Goal: Task Accomplishment & Management: Manage account settings

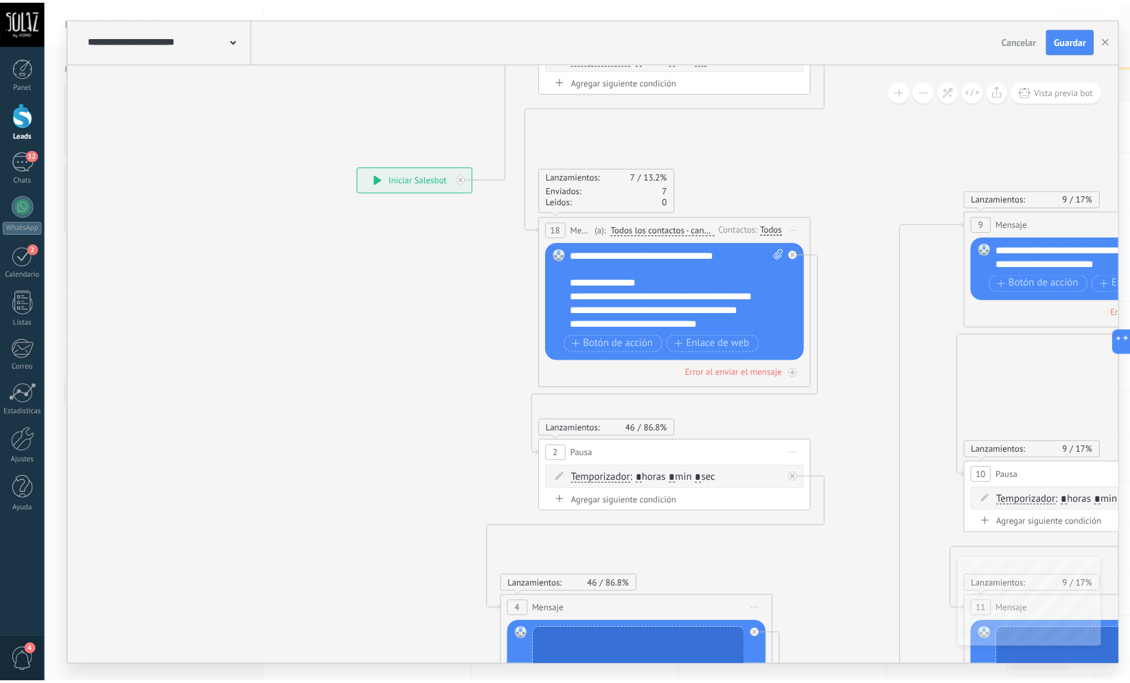
scroll to position [14, 0]
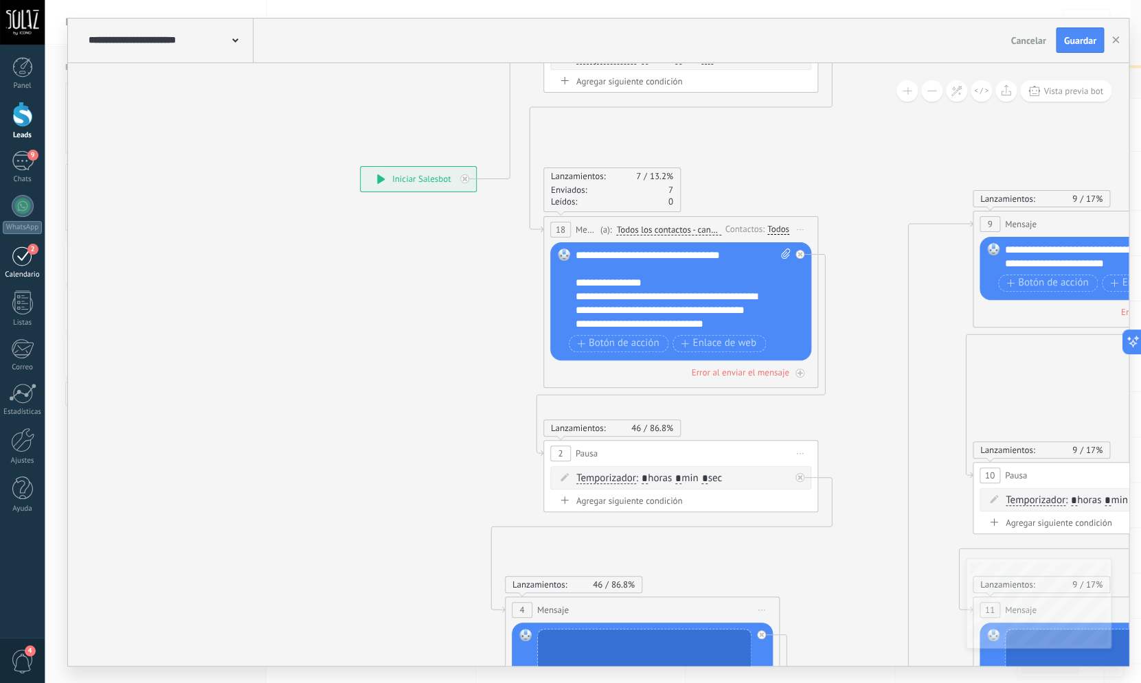
click at [19, 258] on div "2" at bounding box center [23, 255] width 22 height 21
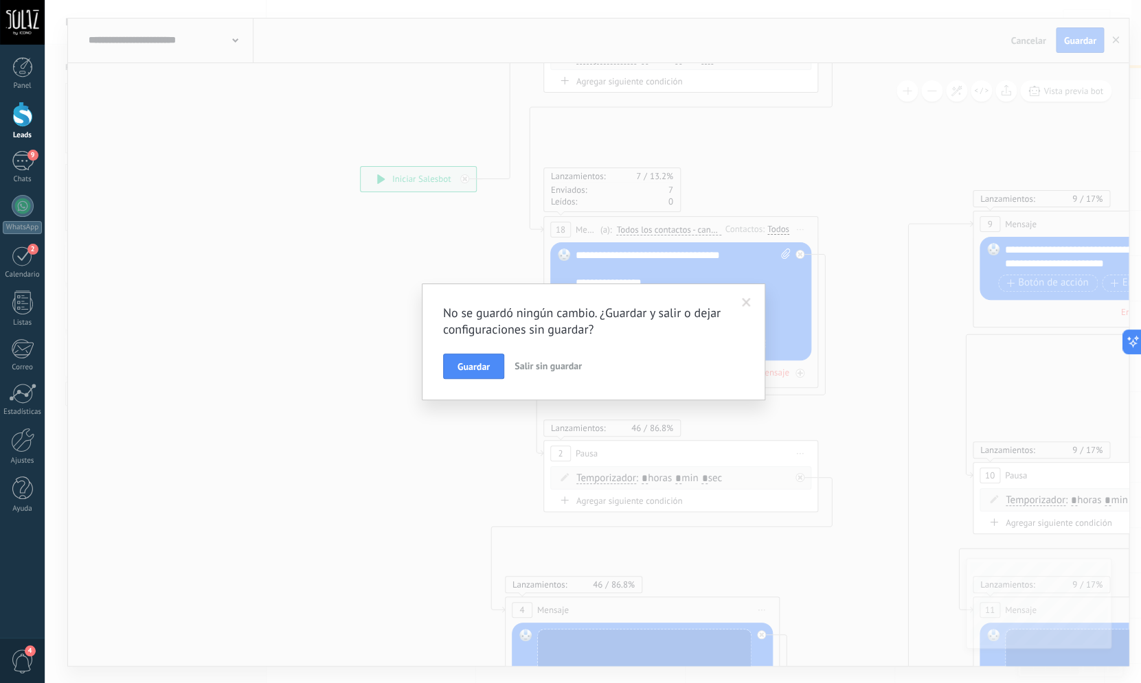
click at [571, 368] on span "Salir sin guardar" at bounding box center [547, 366] width 67 height 12
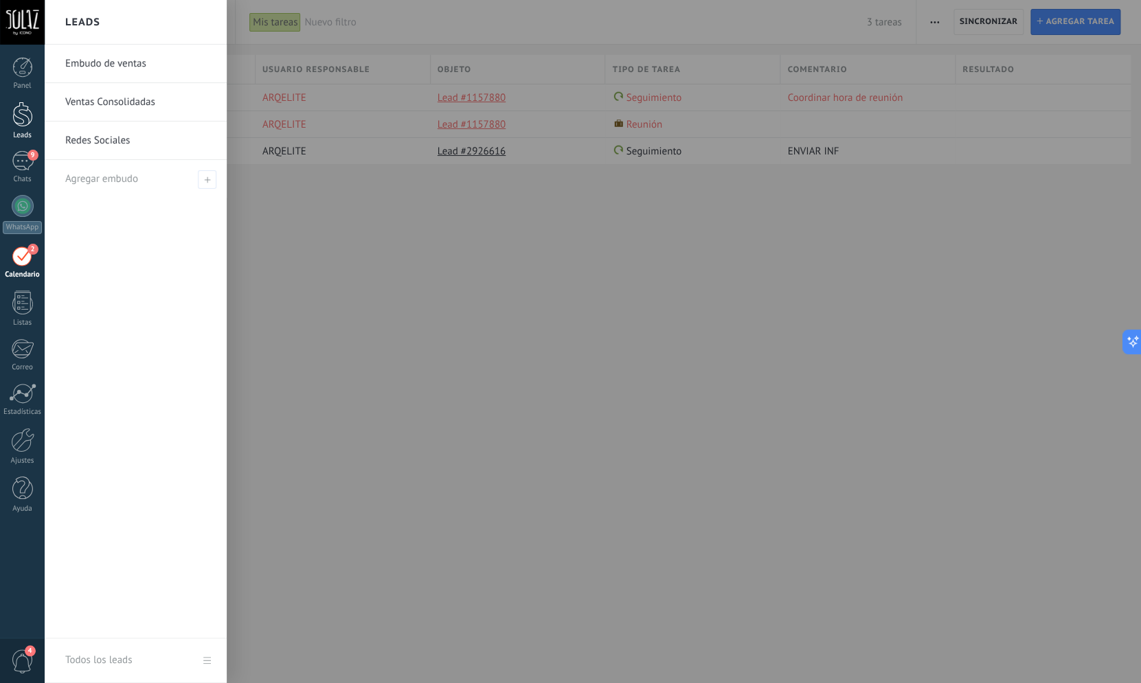
click at [29, 128] on div "Leads" at bounding box center [22, 121] width 45 height 38
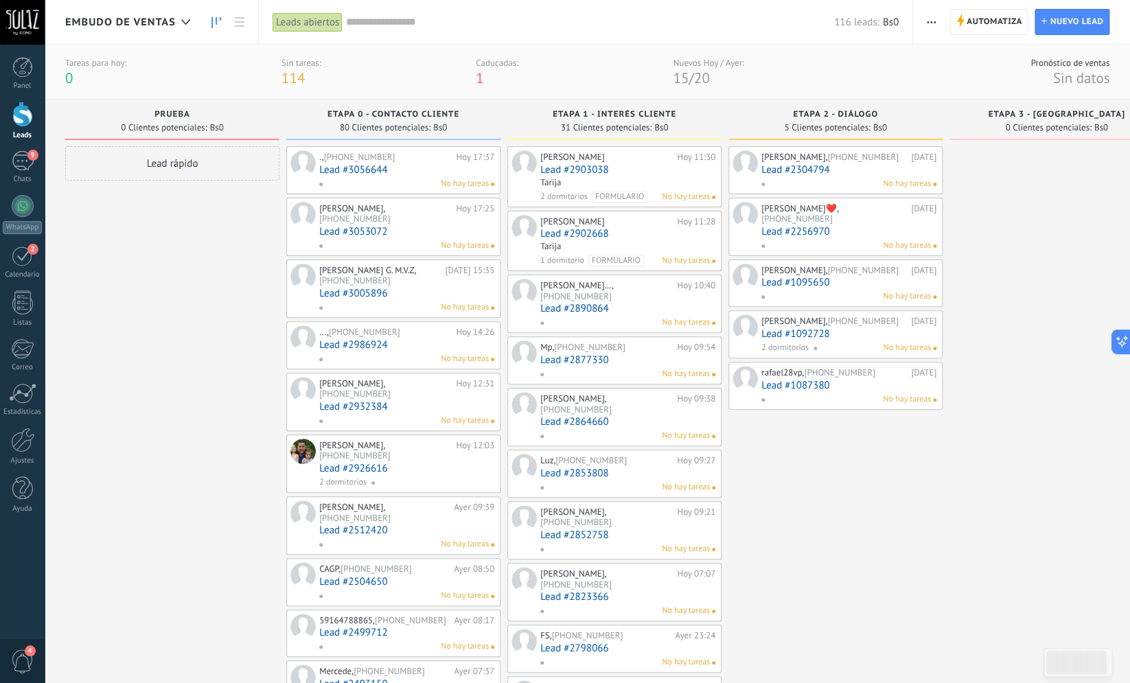
click at [300, 77] on span "114" at bounding box center [293, 78] width 23 height 19
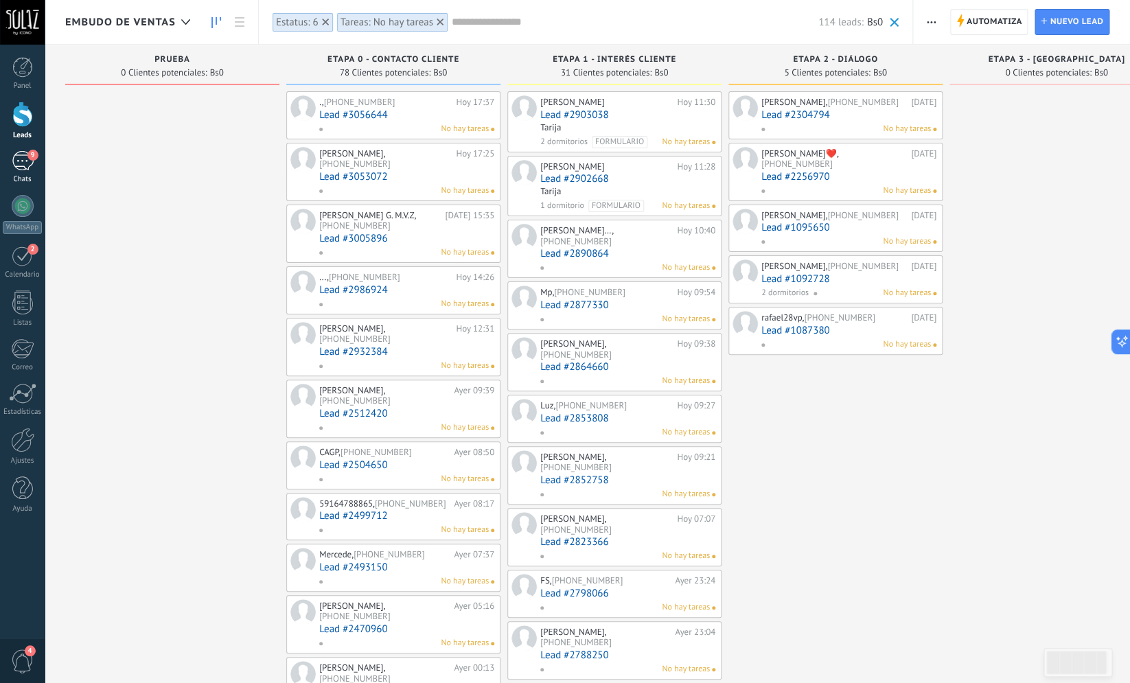
click at [27, 166] on div "9" at bounding box center [23, 161] width 22 height 20
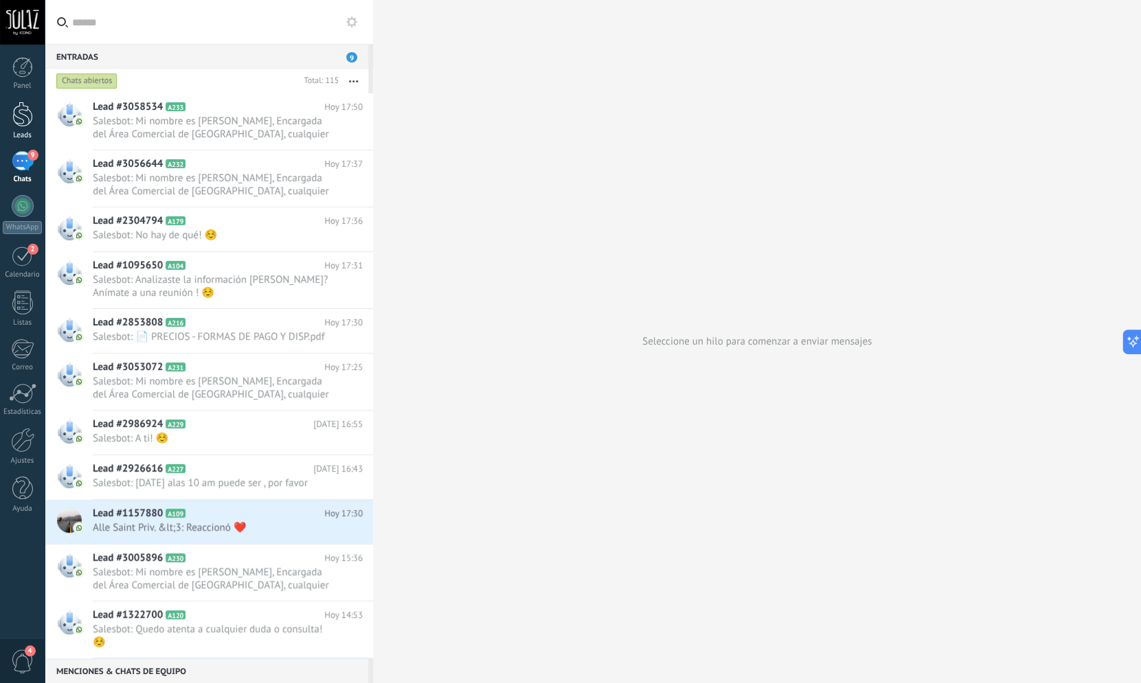
click at [18, 130] on div "Leads" at bounding box center [22, 121] width 45 height 38
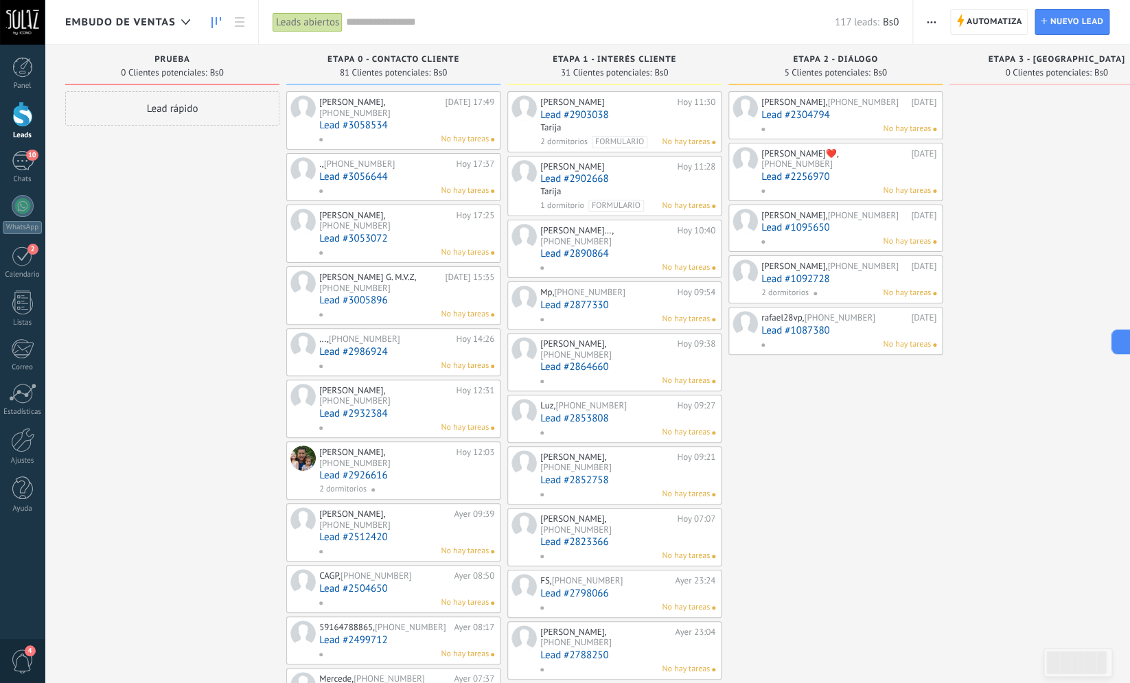
click at [30, 144] on div "Panel Leads 10 Chats WhatsApp Clientes 2" at bounding box center [22, 292] width 45 height 470
click at [34, 162] on link "10 Chats" at bounding box center [22, 167] width 45 height 33
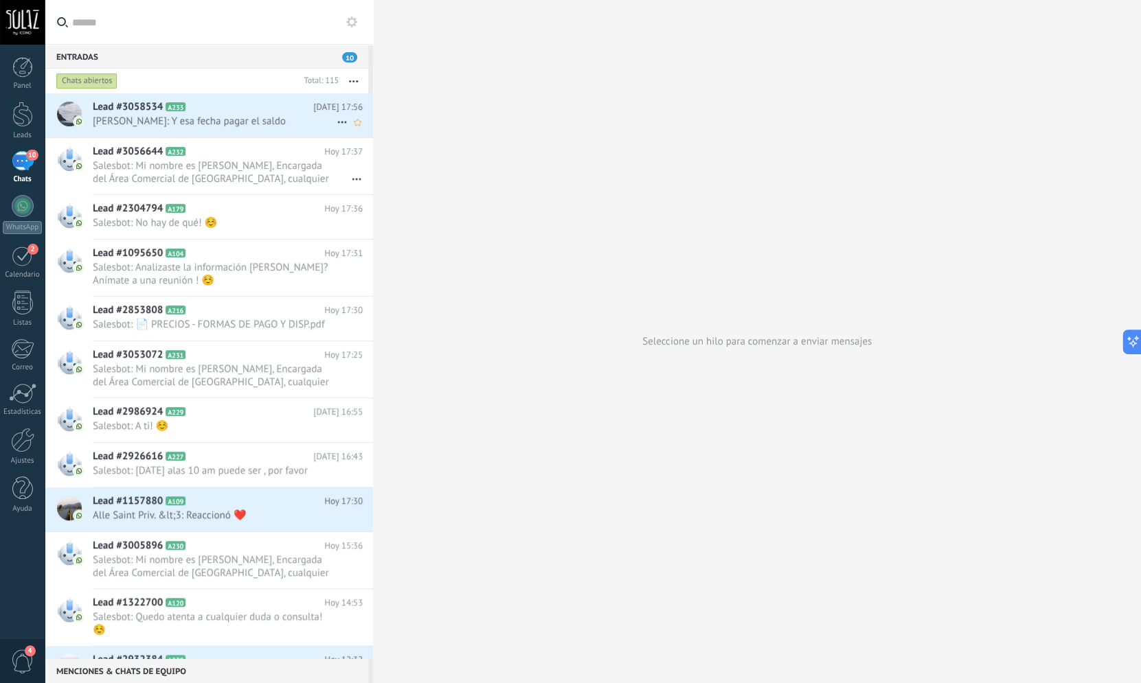
click at [255, 116] on span "[PERSON_NAME]: Y esa fecha pagar el saldo" at bounding box center [215, 121] width 244 height 13
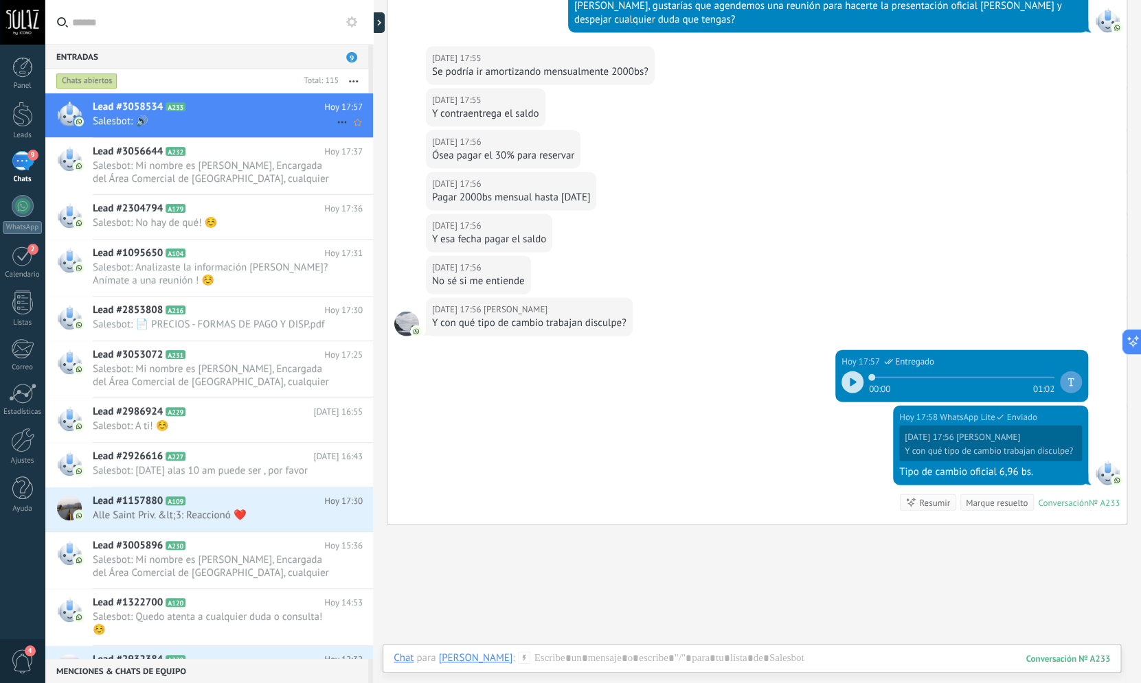
scroll to position [1211, 0]
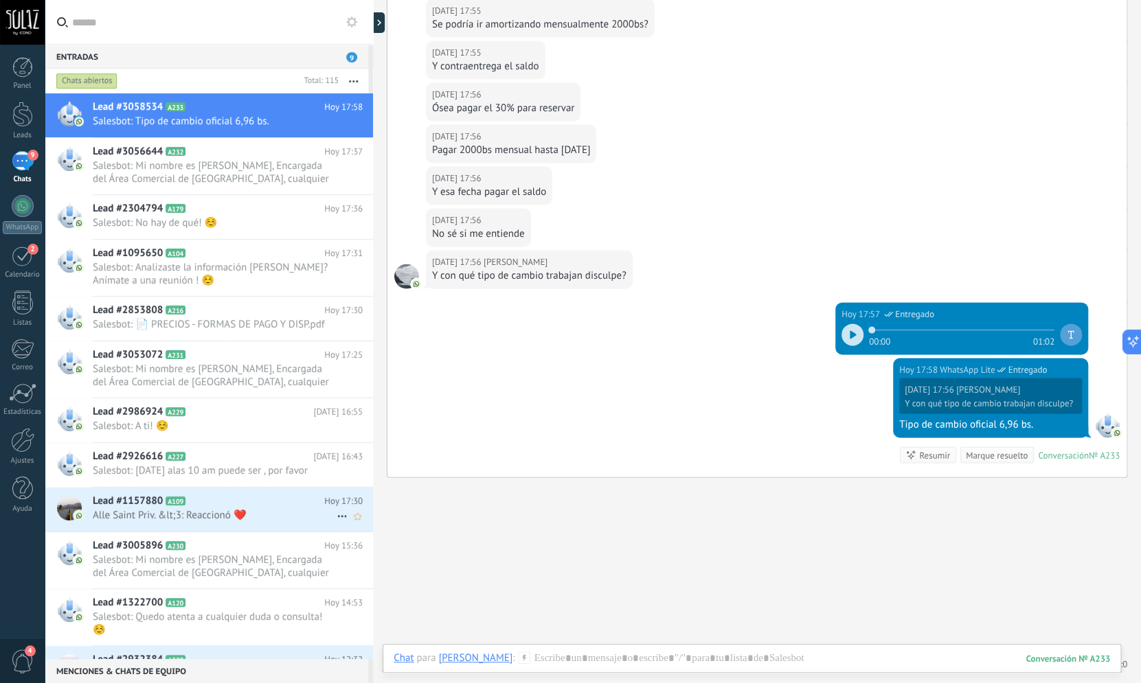
click at [269, 509] on div "Lead #1157880 A109 [DATE] 17:30 Alle Saint Priv. &lt;3: Reaccionó ❤️" at bounding box center [233, 509] width 280 height 43
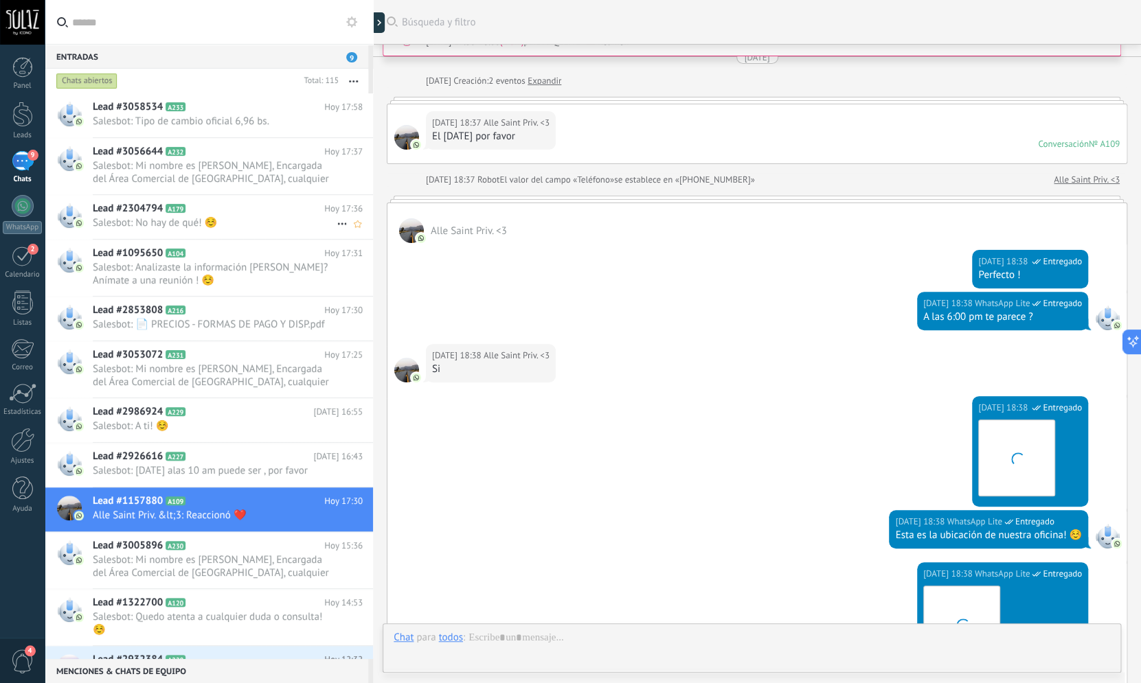
scroll to position [1888, 0]
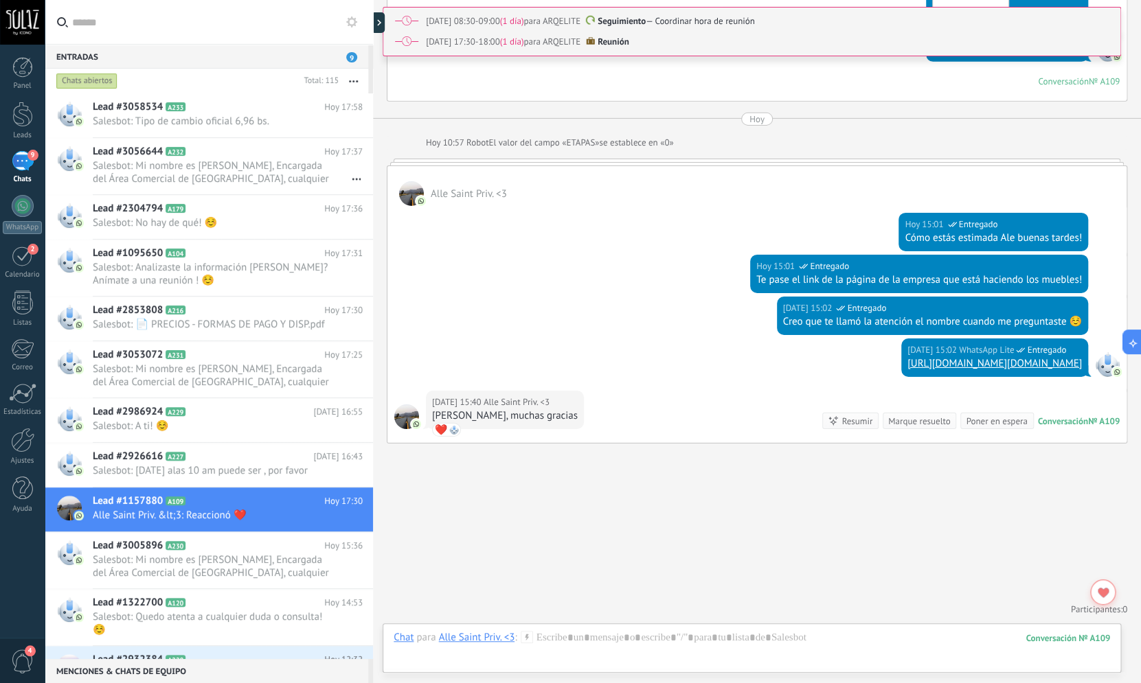
click at [23, 162] on div "9" at bounding box center [23, 161] width 22 height 20
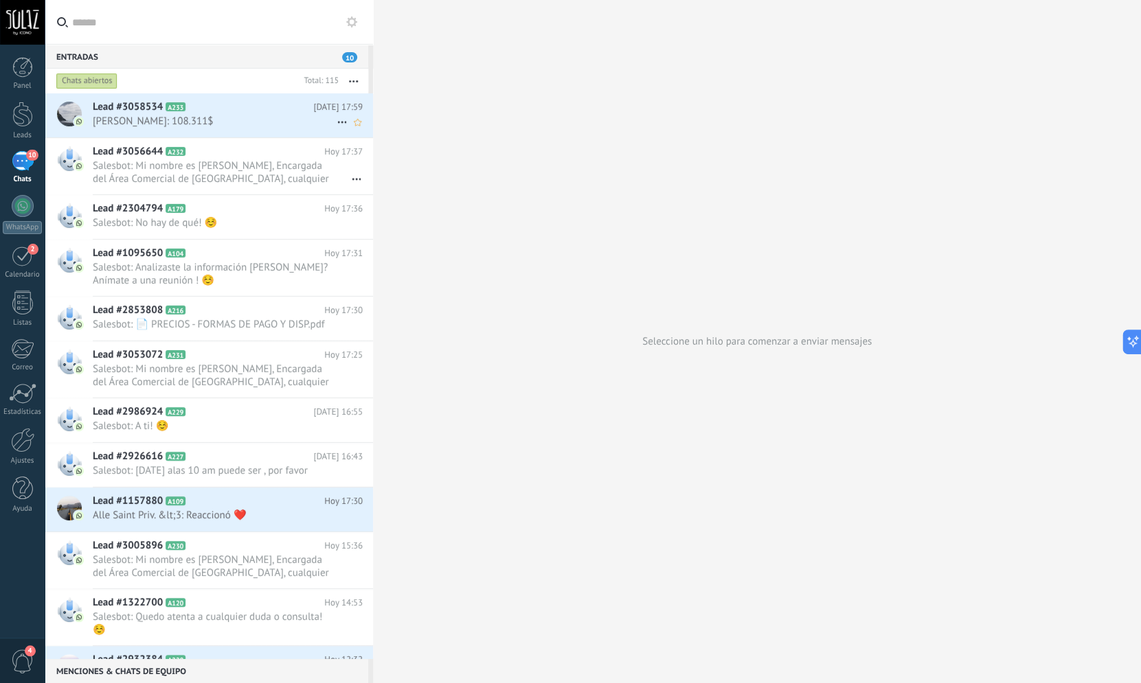
click at [108, 113] on span "Lead #3058534" at bounding box center [128, 107] width 70 height 14
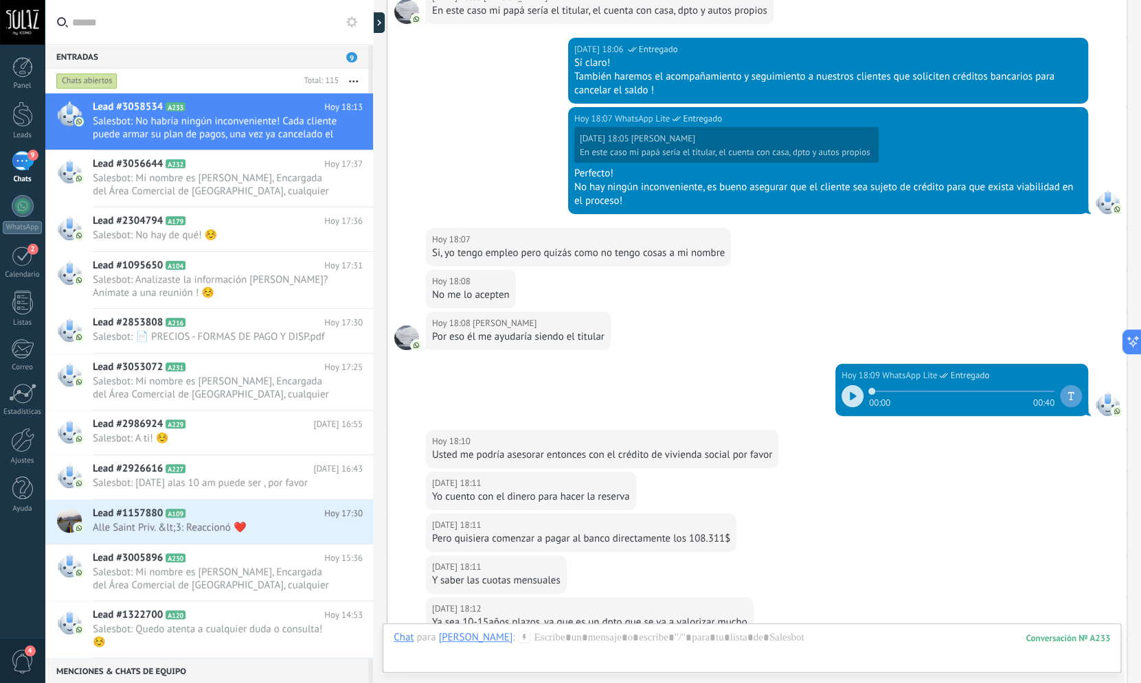
scroll to position [2626, 0]
